Goal: Transaction & Acquisition: Purchase product/service

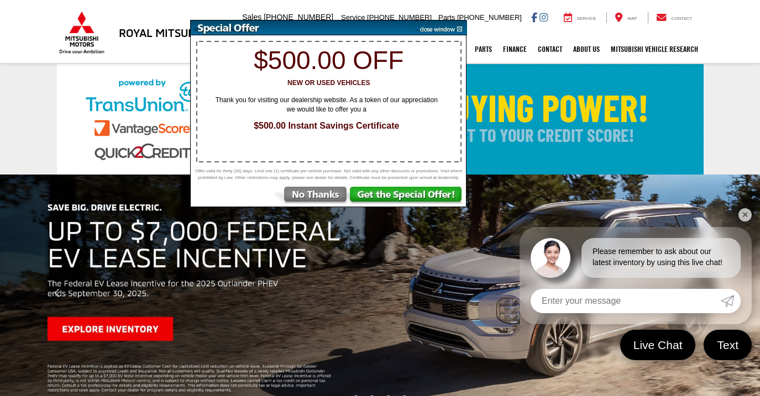
click at [459, 29] on img at bounding box center [439, 27] width 56 height 15
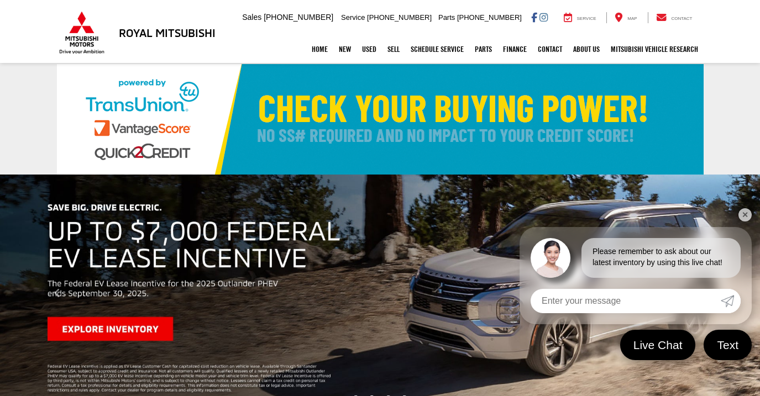
click at [748, 213] on link "✕" at bounding box center [745, 214] width 13 height 13
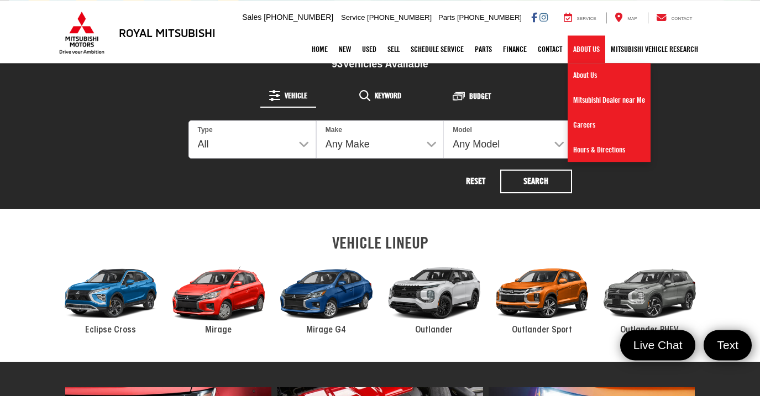
scroll to position [395, 0]
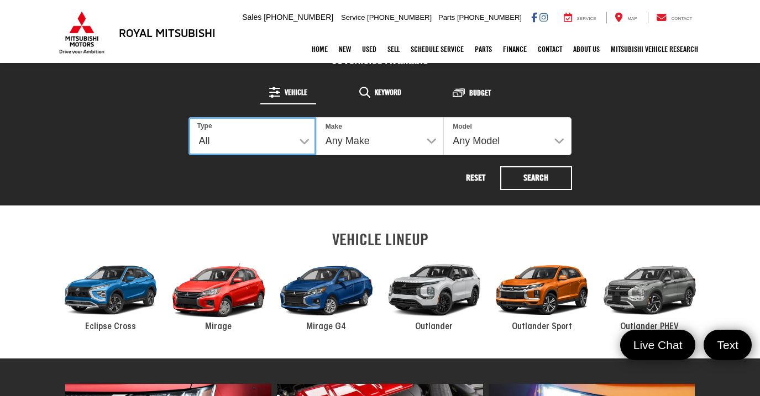
click at [189, 117] on select "All New Used" at bounding box center [253, 136] width 128 height 38
select select "Type:N"
click option "New" at bounding box center [0, 0] width 0 height 0
select select "Mitsubishi"
select select
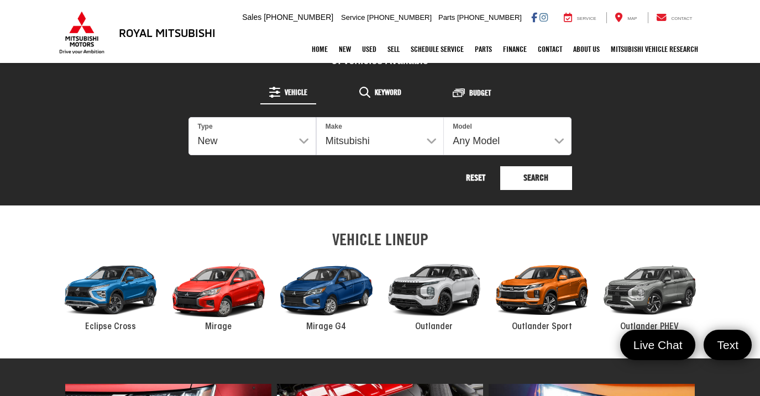
click at [548, 180] on button "Search" at bounding box center [536, 178] width 72 height 24
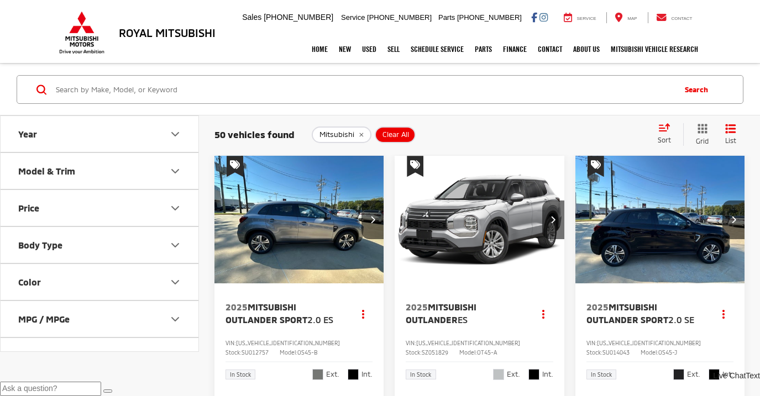
click at [665, 139] on span "Sort" at bounding box center [664, 140] width 13 height 8
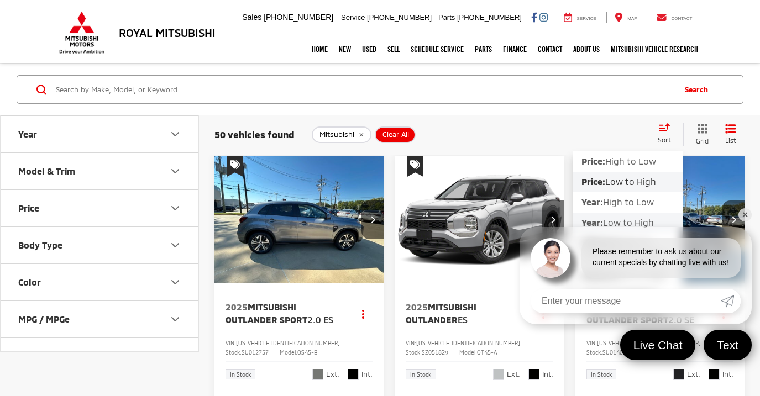
click at [629, 224] on span "Low to High" at bounding box center [628, 222] width 51 height 11
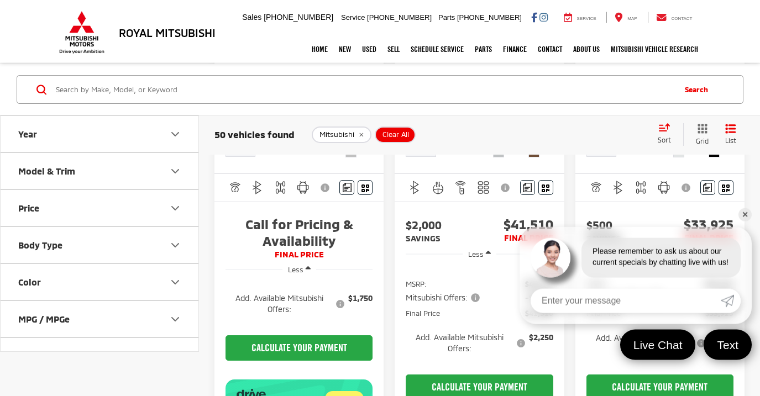
scroll to position [226, 0]
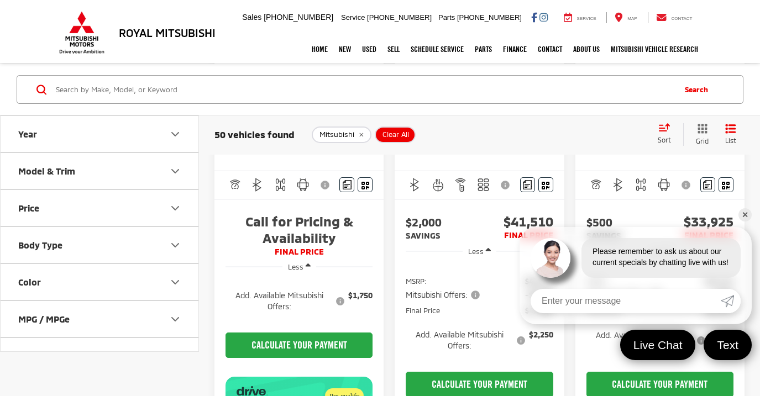
click at [744, 213] on link "✕" at bounding box center [745, 214] width 13 height 13
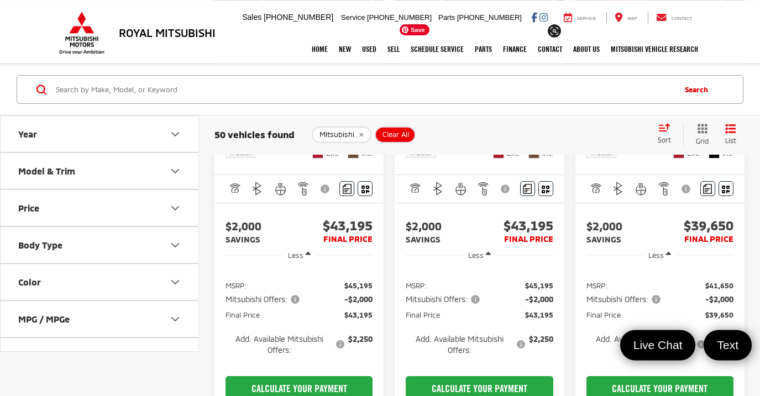
scroll to position [1410, 0]
